Goal: Task Accomplishment & Management: Complete application form

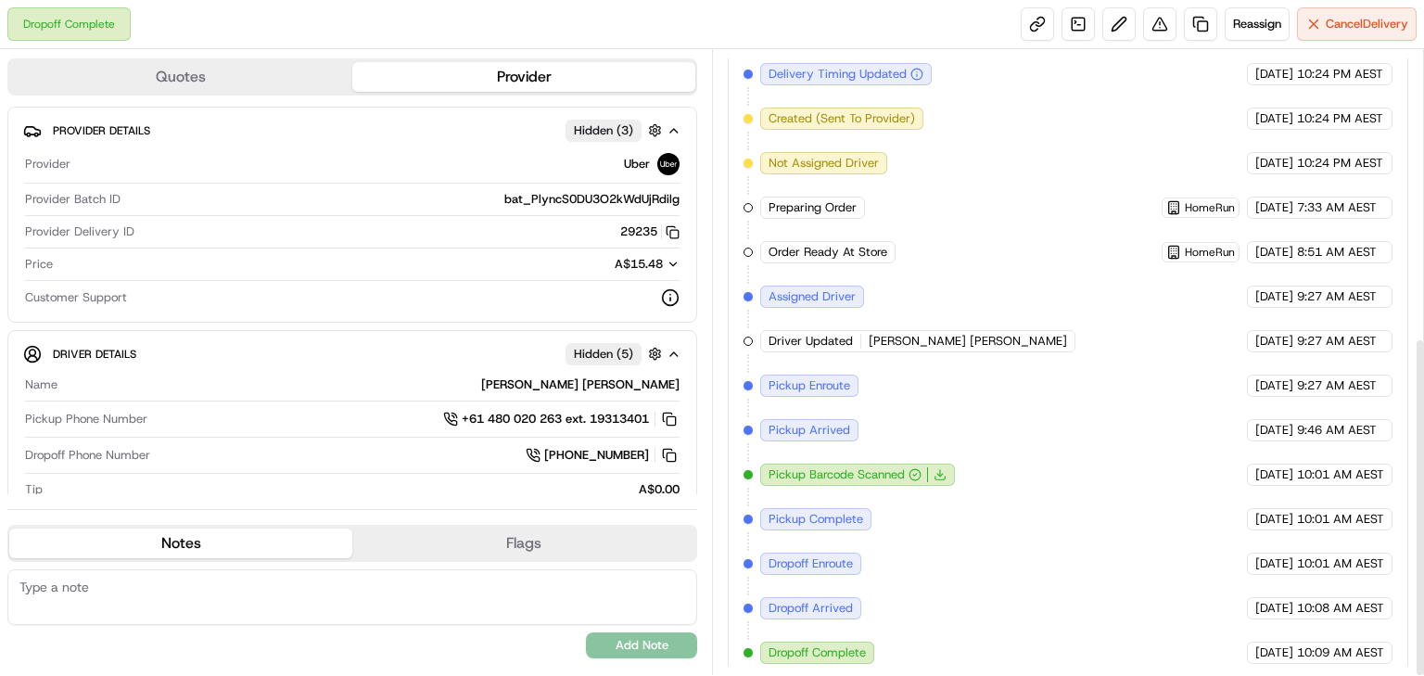
scroll to position [528, 0]
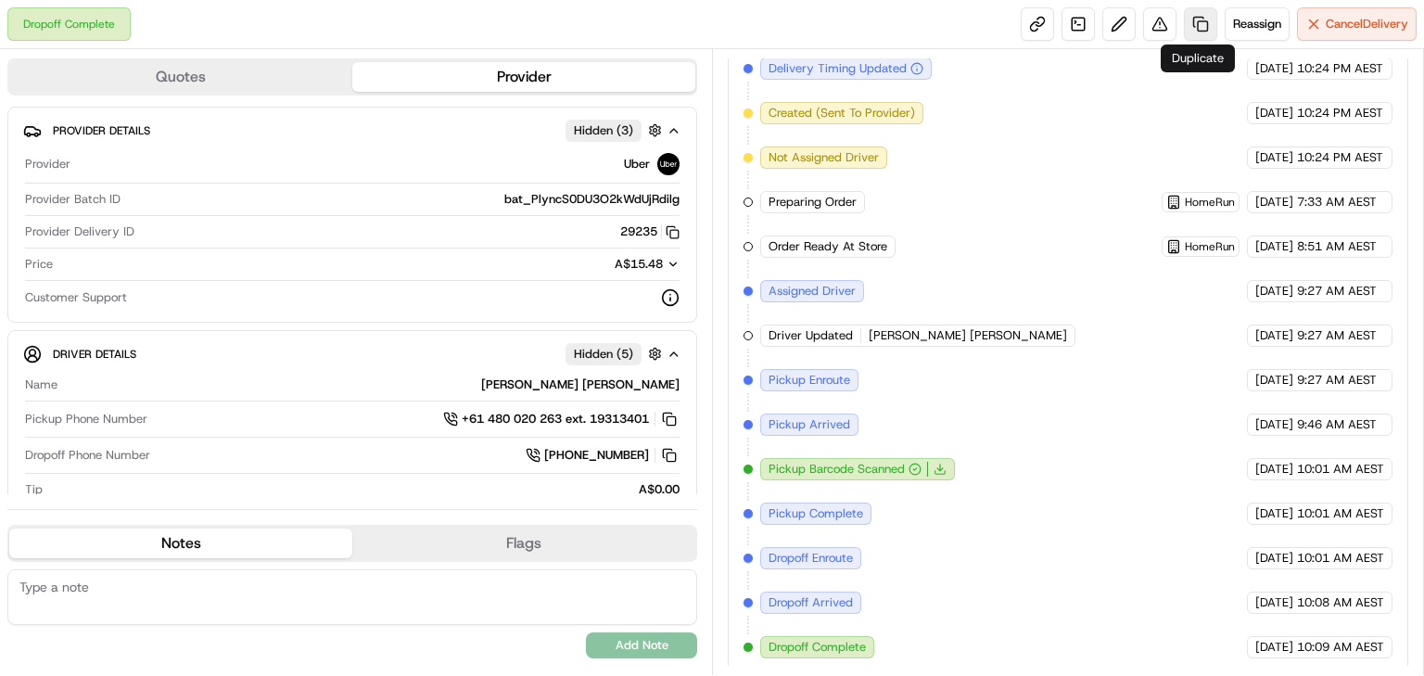
click at [1191, 23] on link at bounding box center [1200, 23] width 33 height 33
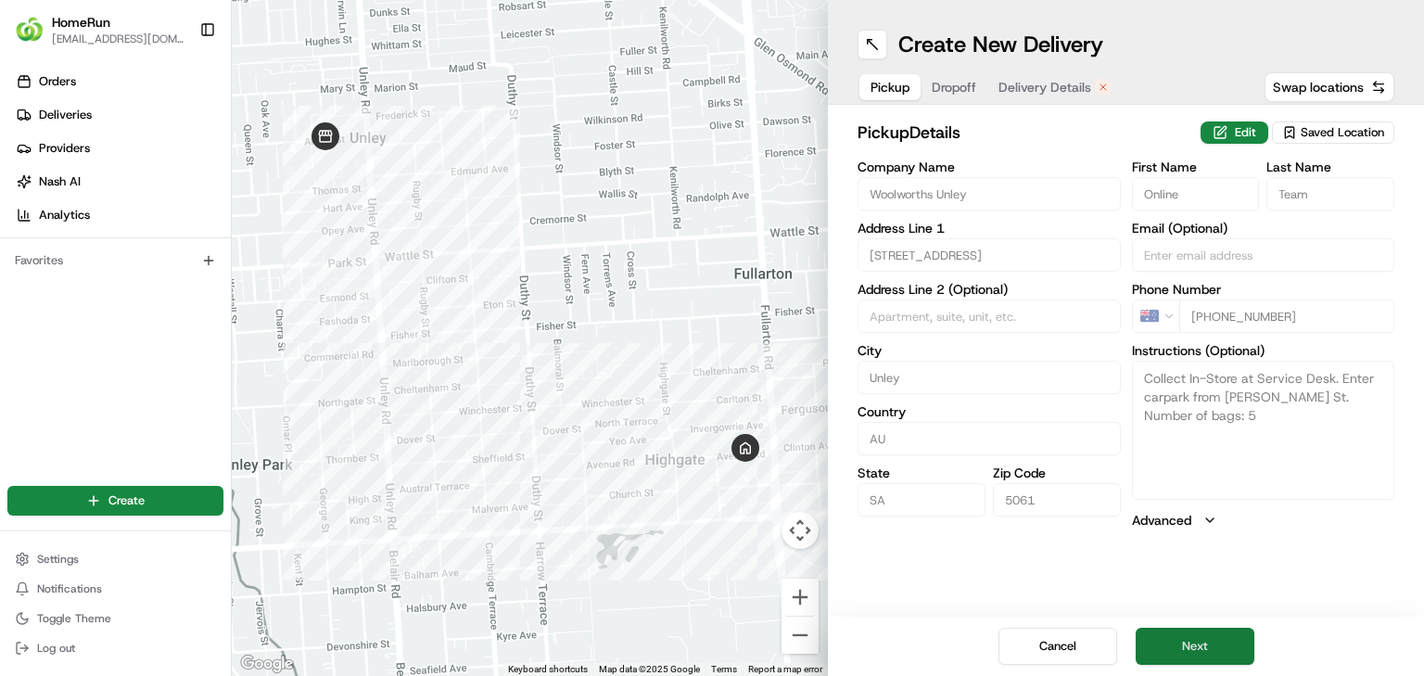
click at [1192, 639] on button "Next" at bounding box center [1195, 646] width 119 height 37
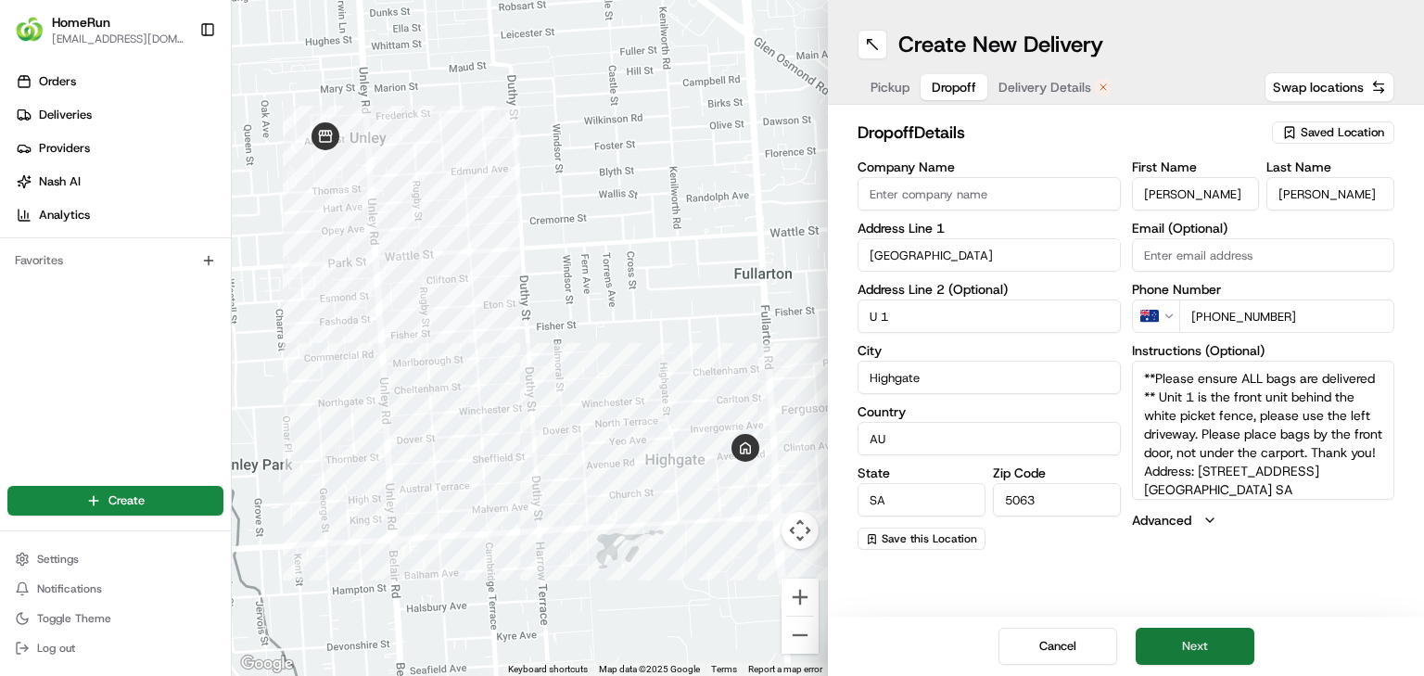
click at [1201, 645] on button "Next" at bounding box center [1195, 646] width 119 height 37
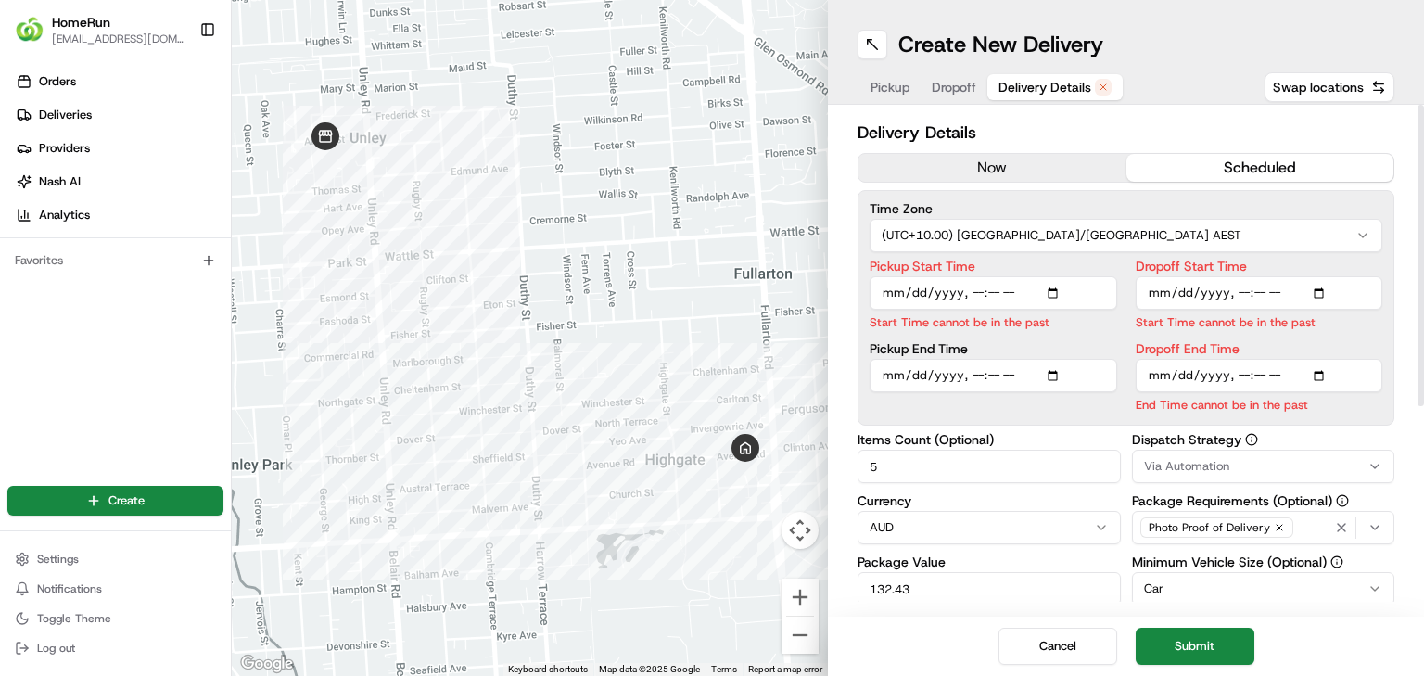
click at [972, 291] on input "Pickup Start Time" at bounding box center [994, 292] width 248 height 33
type input "[DATE]T10:38"
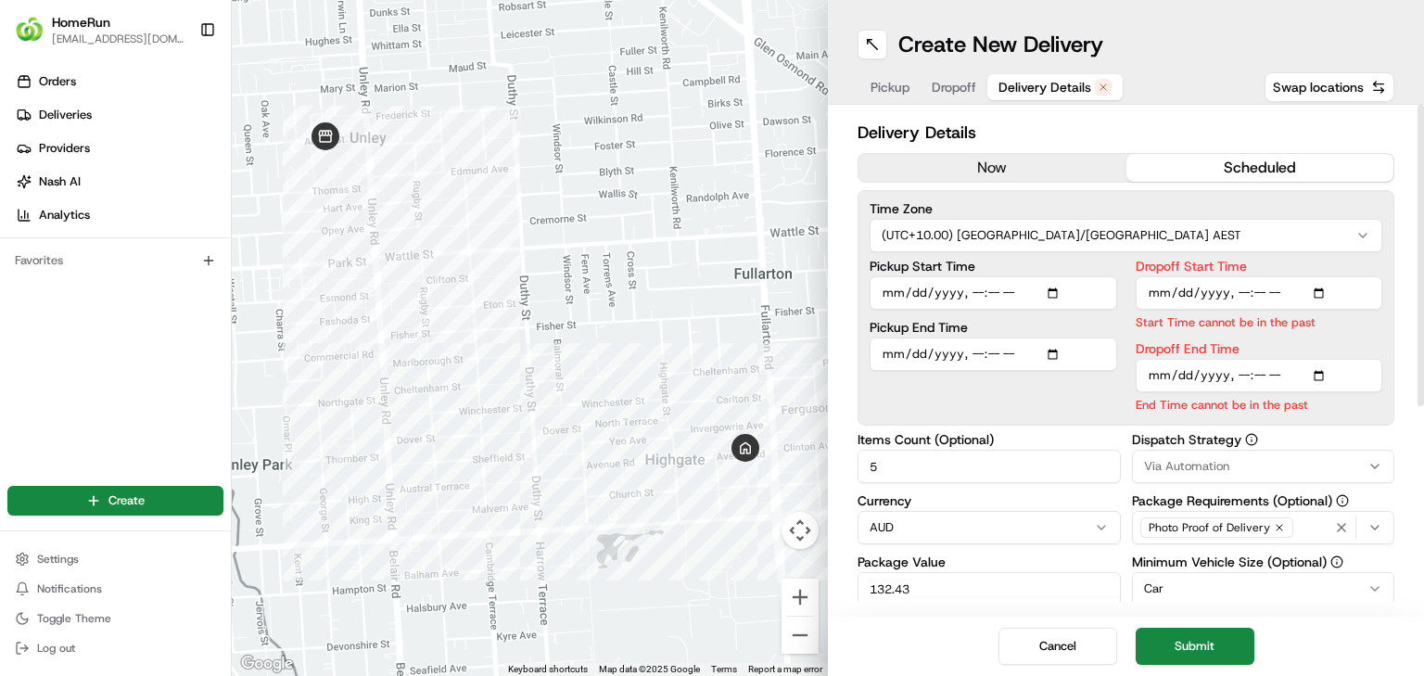
click at [1238, 290] on input "Dropoff Start Time" at bounding box center [1260, 292] width 248 height 33
type input "[DATE]T10:38"
click at [1233, 373] on input "Dropoff End Time" at bounding box center [1260, 375] width 248 height 33
type input "[DATE]T11:00"
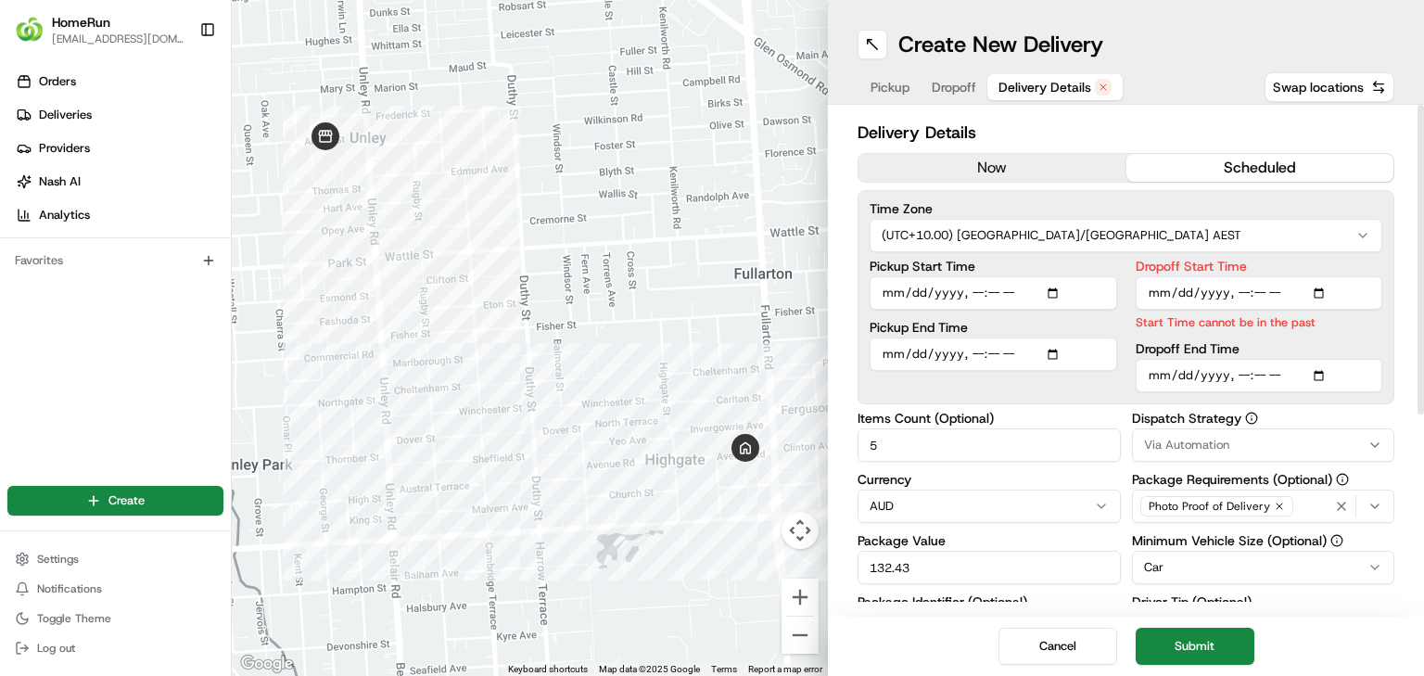
click at [1250, 329] on p "Start Time cannot be in the past" at bounding box center [1260, 322] width 248 height 18
click at [1254, 291] on input "Dropoff Start Time" at bounding box center [1260, 292] width 248 height 33
type input "[DATE]T10:02"
type input "[DATE]T10:39"
click at [1176, 644] on button "Submit" at bounding box center [1195, 646] width 119 height 37
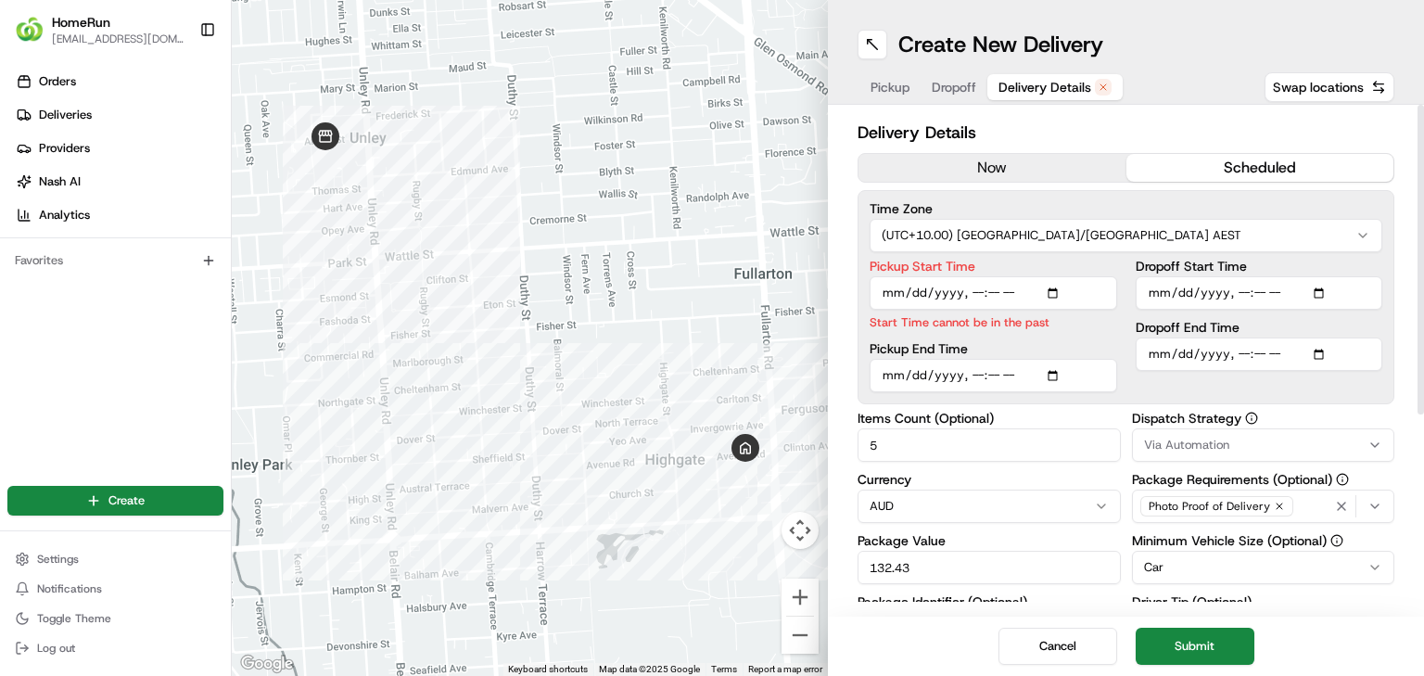
click at [991, 295] on input "Pickup Start Time" at bounding box center [994, 292] width 248 height 33
type input "[DATE]T10:39"
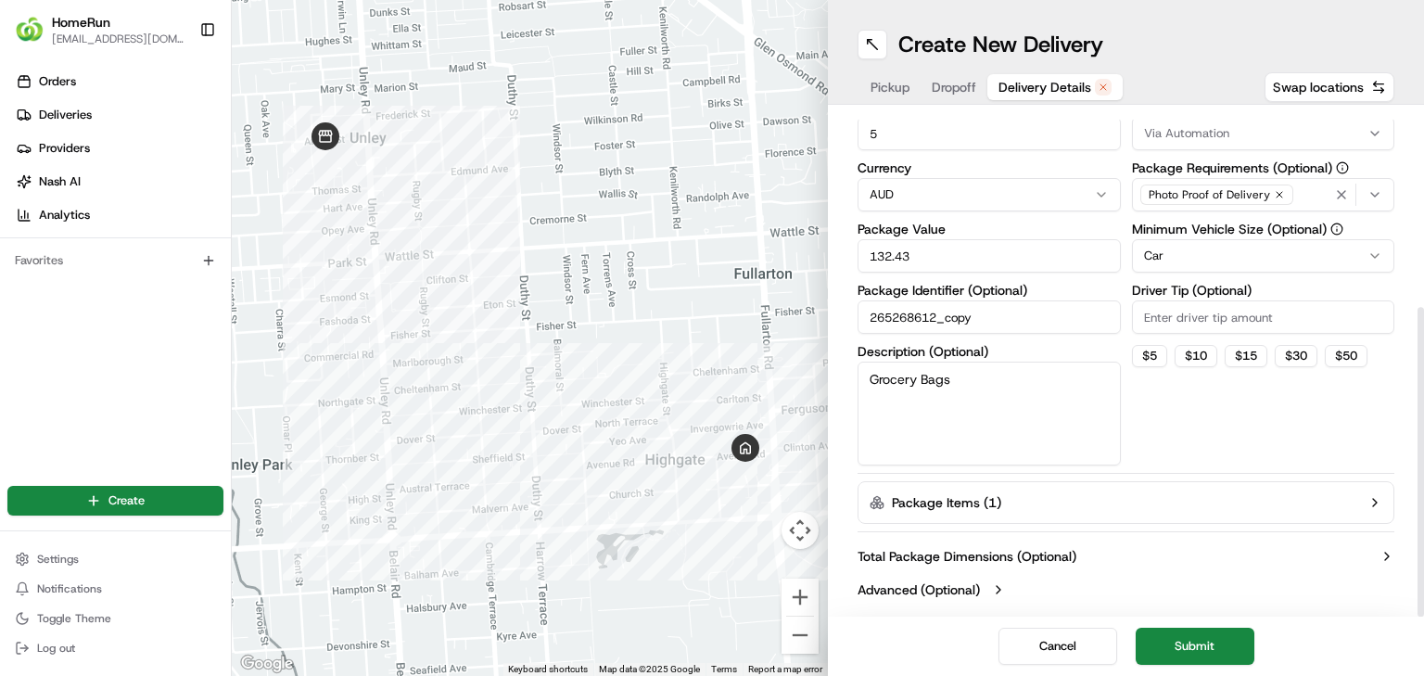
scroll to position [315, 0]
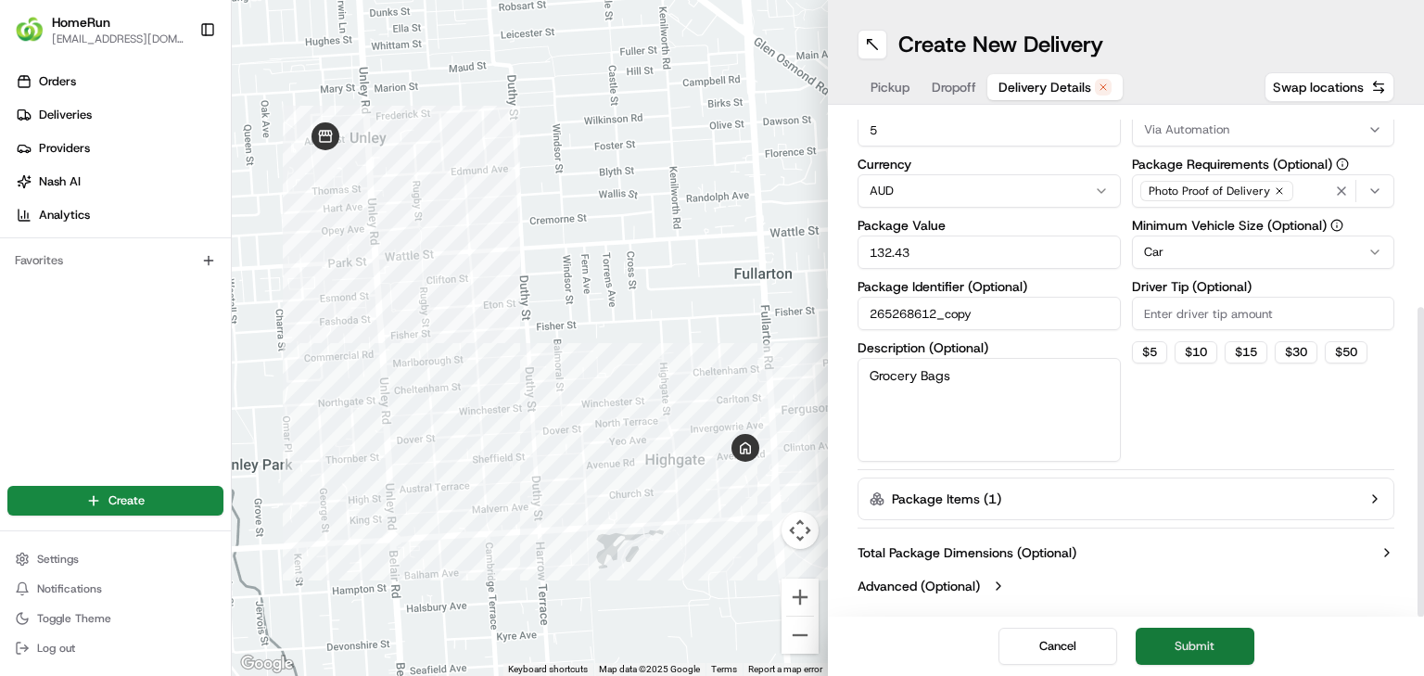
click at [1188, 642] on button "Submit" at bounding box center [1195, 646] width 119 height 37
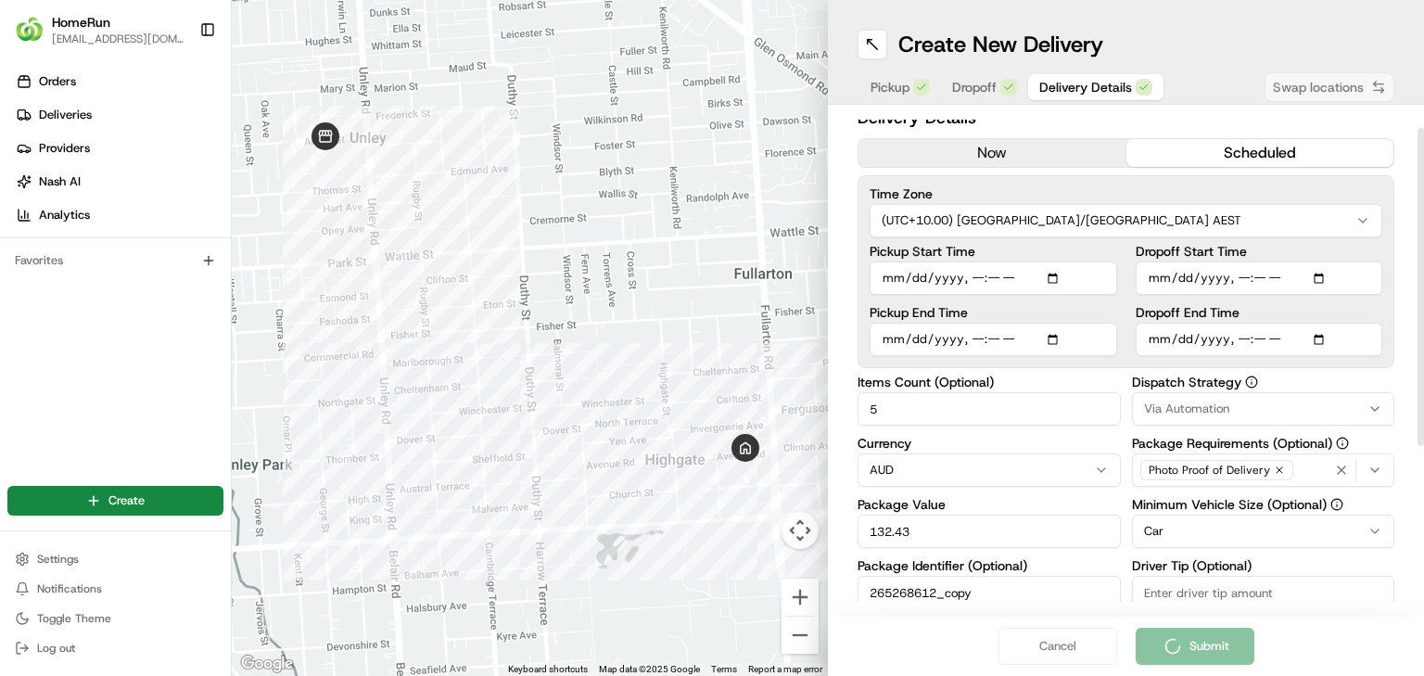
scroll to position [0, 0]
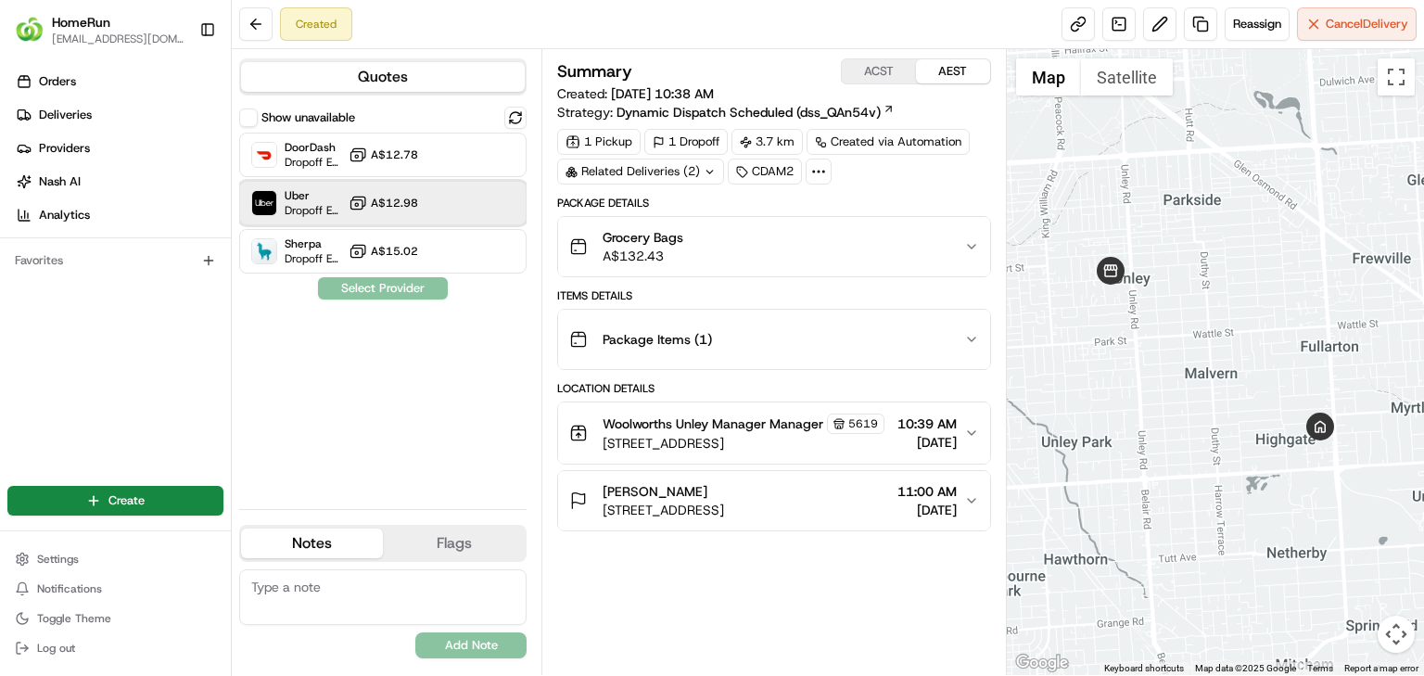
click at [452, 217] on div "Uber Dropoff ETA 45 minutes A$12.98" at bounding box center [382, 203] width 287 height 45
click at [412, 290] on button "Assign Provider" at bounding box center [383, 288] width 132 height 22
